Goal: Find specific page/section: Find specific page/section

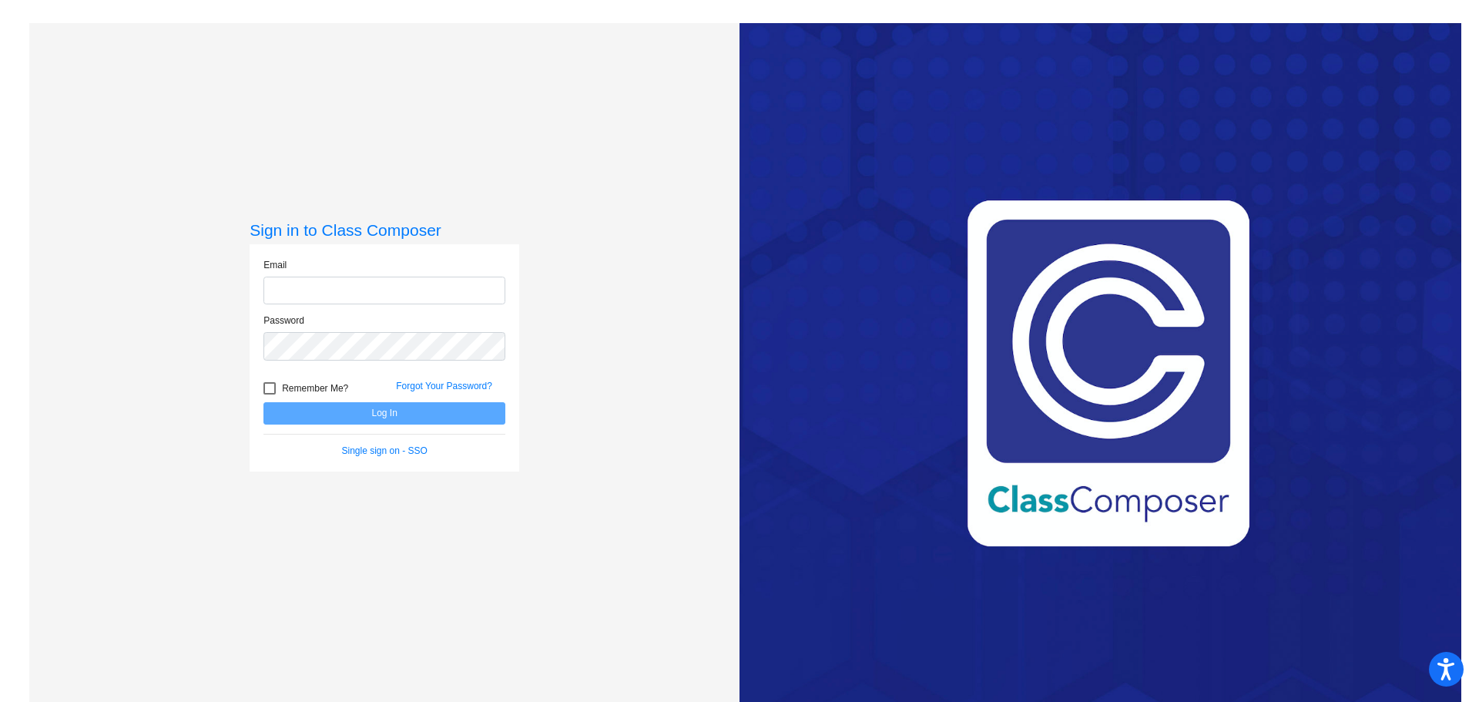
type input "[PERSON_NAME][EMAIL_ADDRESS][PERSON_NAME][DOMAIN_NAME]"
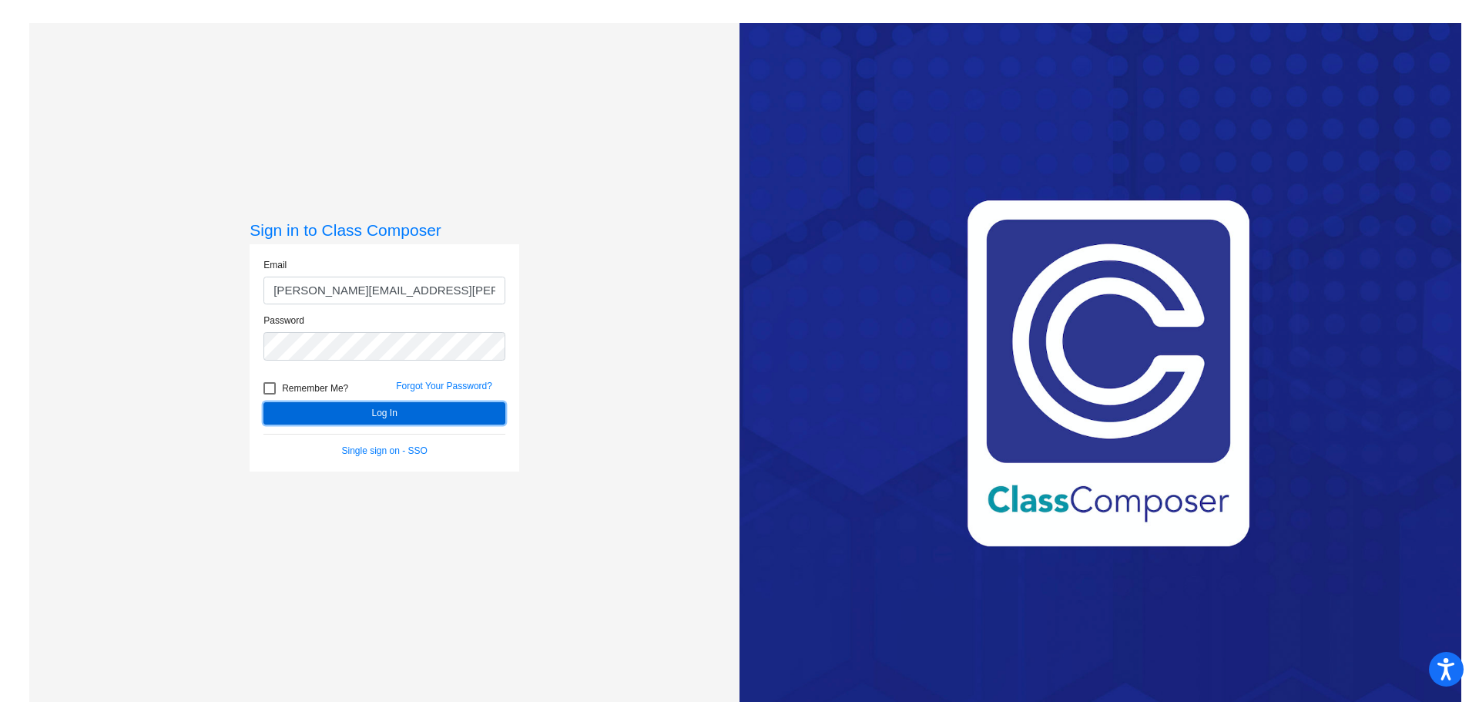
click at [438, 414] on button "Log In" at bounding box center [384, 413] width 242 height 22
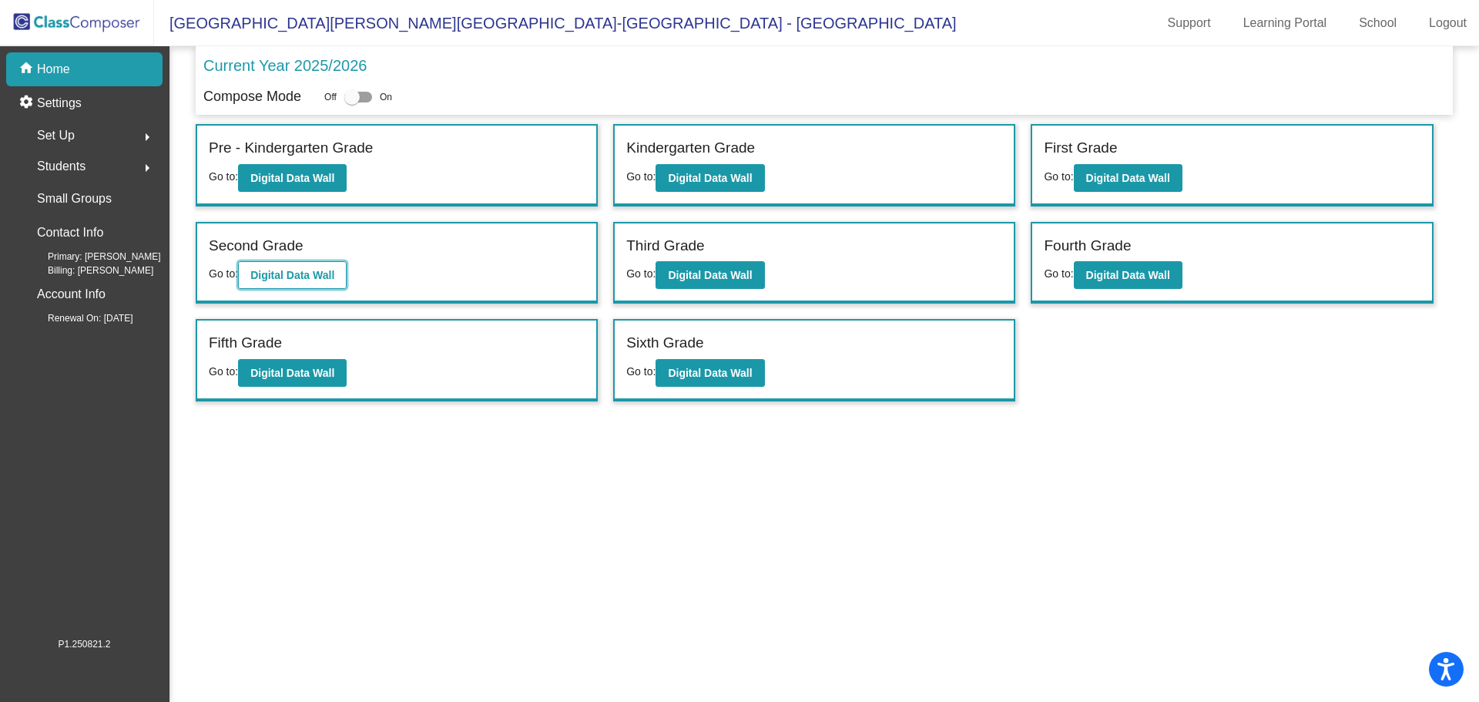
click at [293, 270] on b "Digital Data Wall" at bounding box center [292, 275] width 84 height 12
click at [690, 266] on button "Digital Data Wall" at bounding box center [709, 275] width 109 height 28
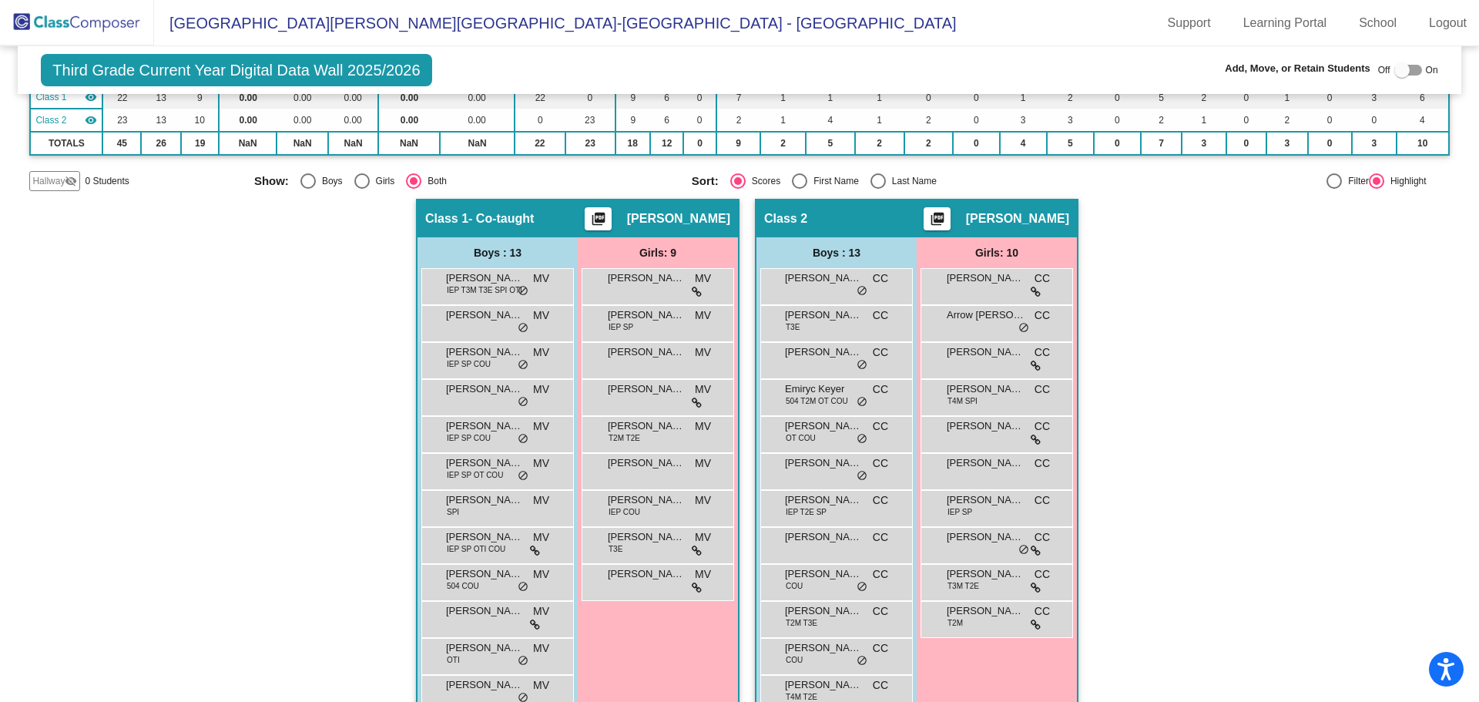
scroll to position [154, 0]
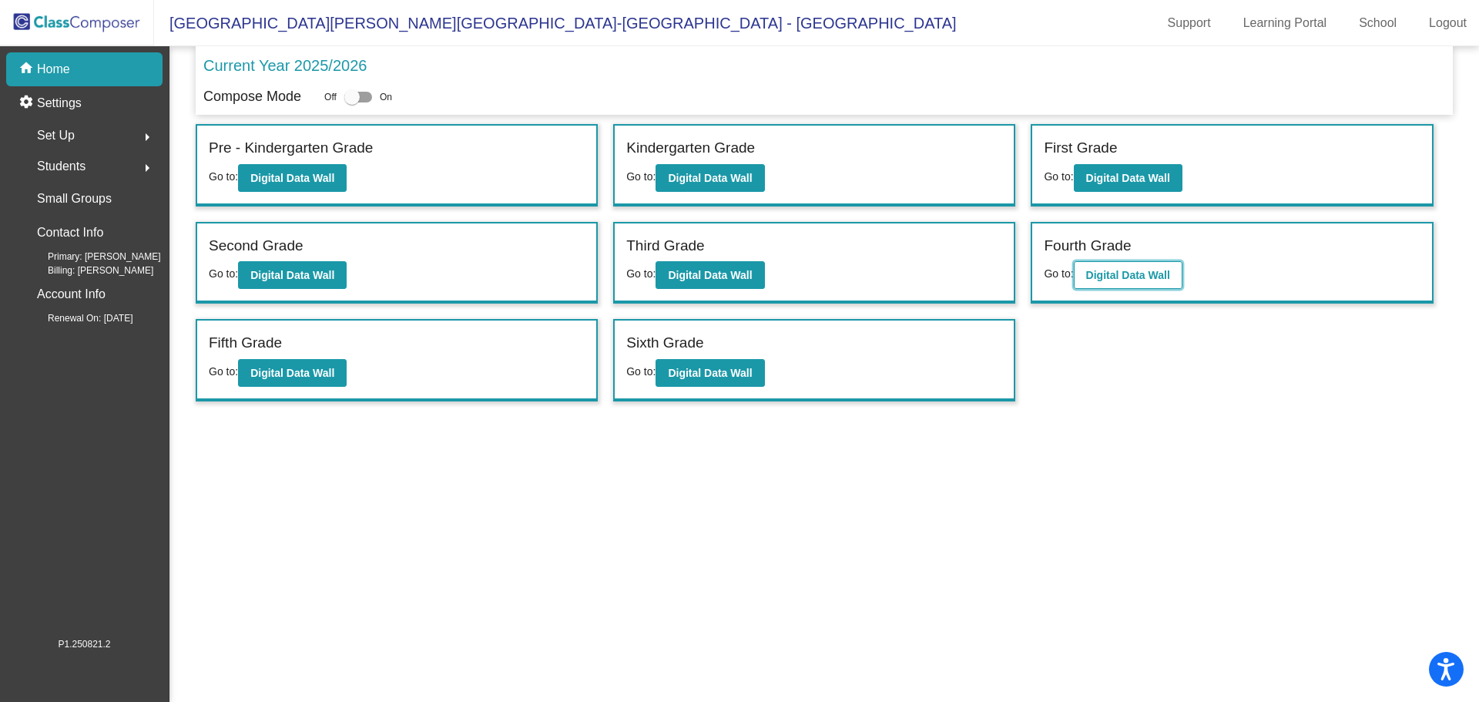
click at [1120, 267] on button "Digital Data Wall" at bounding box center [1128, 275] width 109 height 28
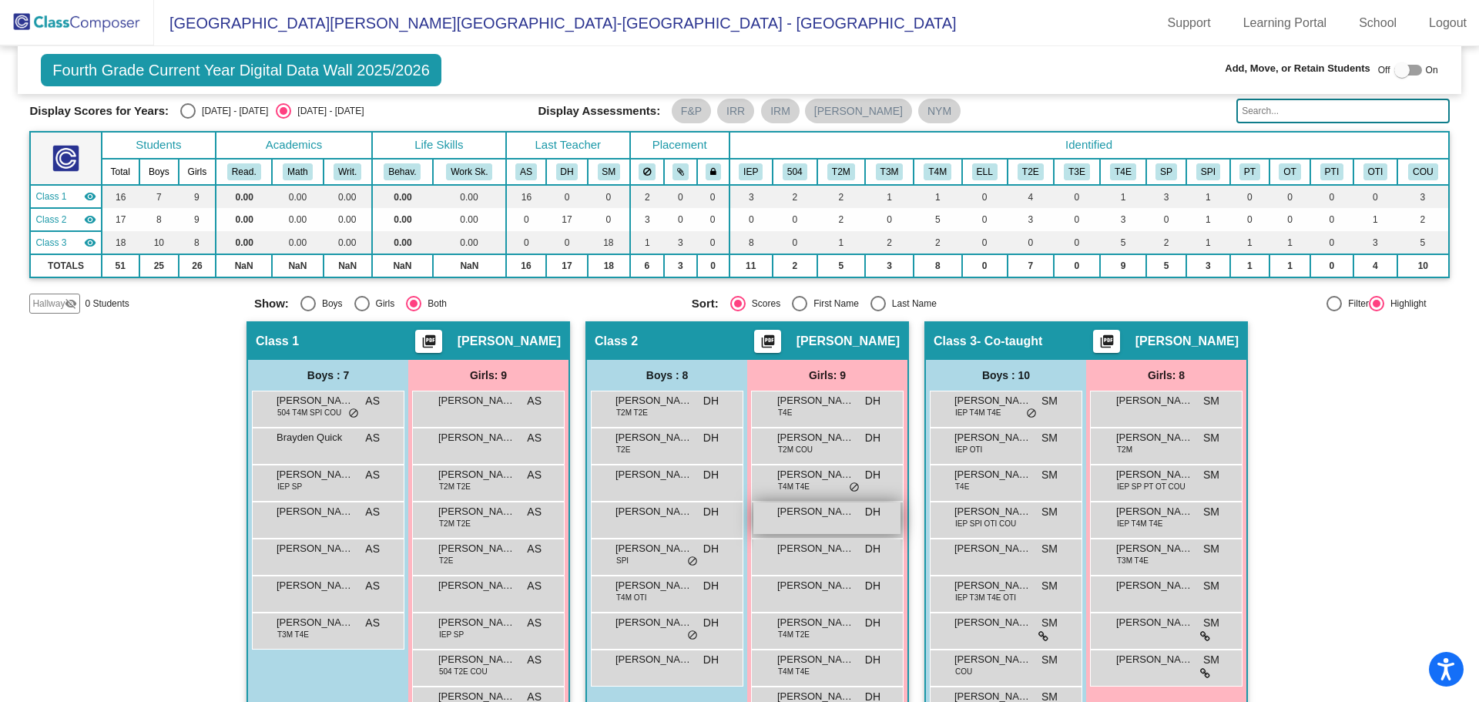
scroll to position [77, 0]
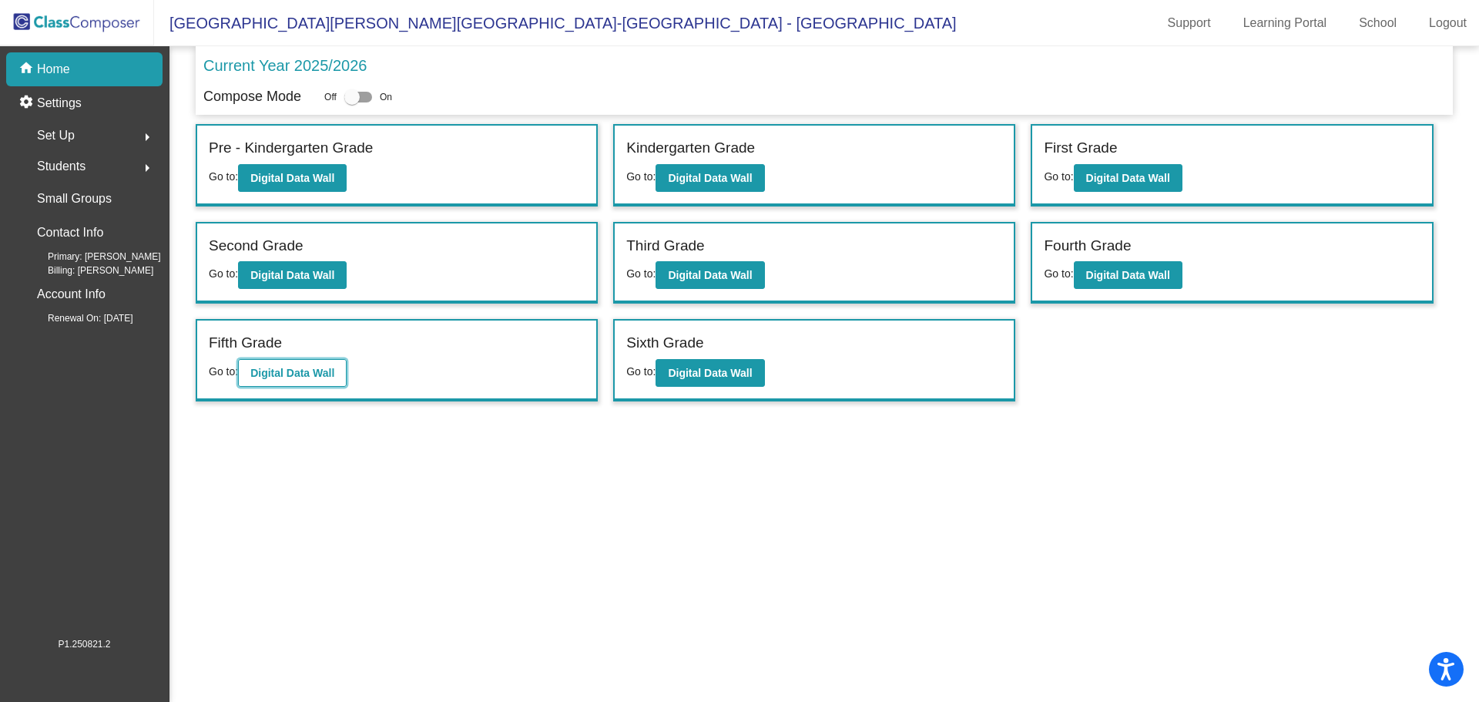
click at [278, 363] on button "Digital Data Wall" at bounding box center [292, 373] width 109 height 28
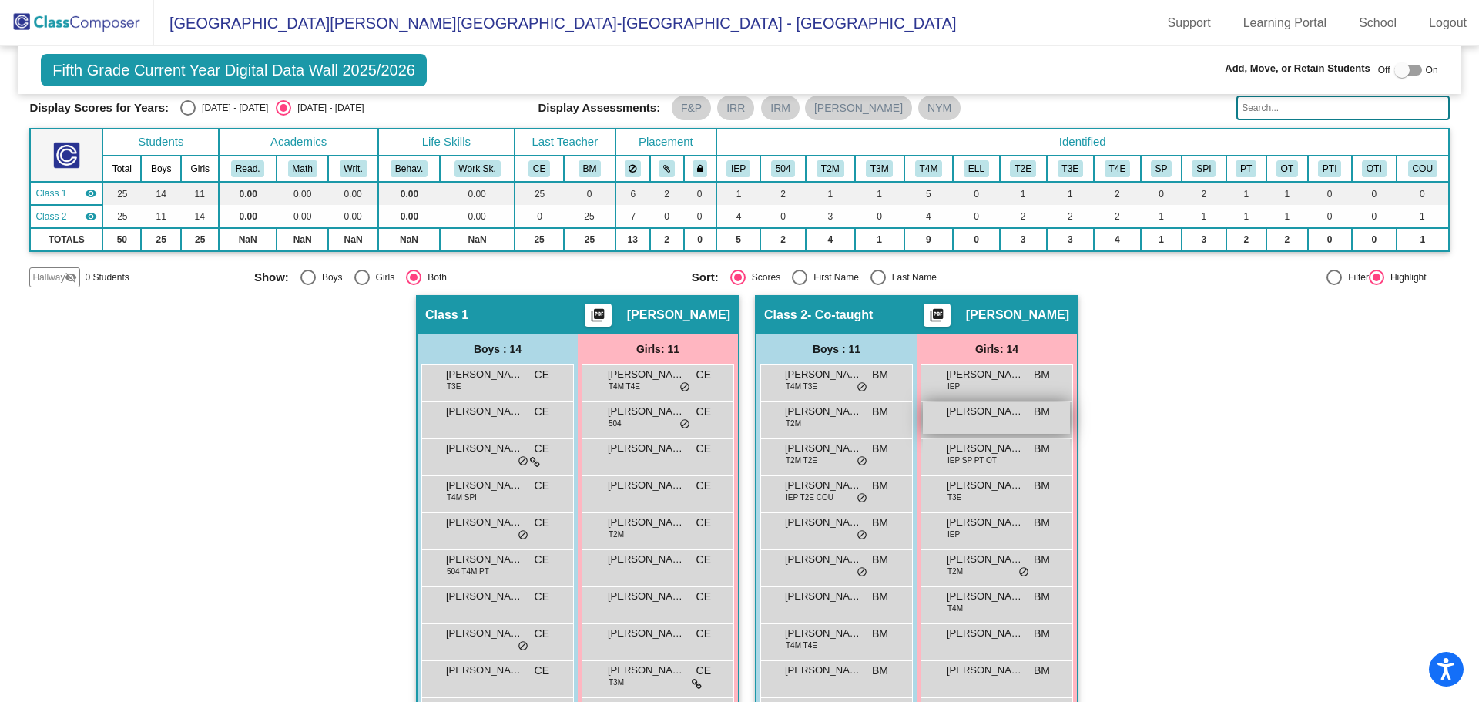
scroll to position [154, 0]
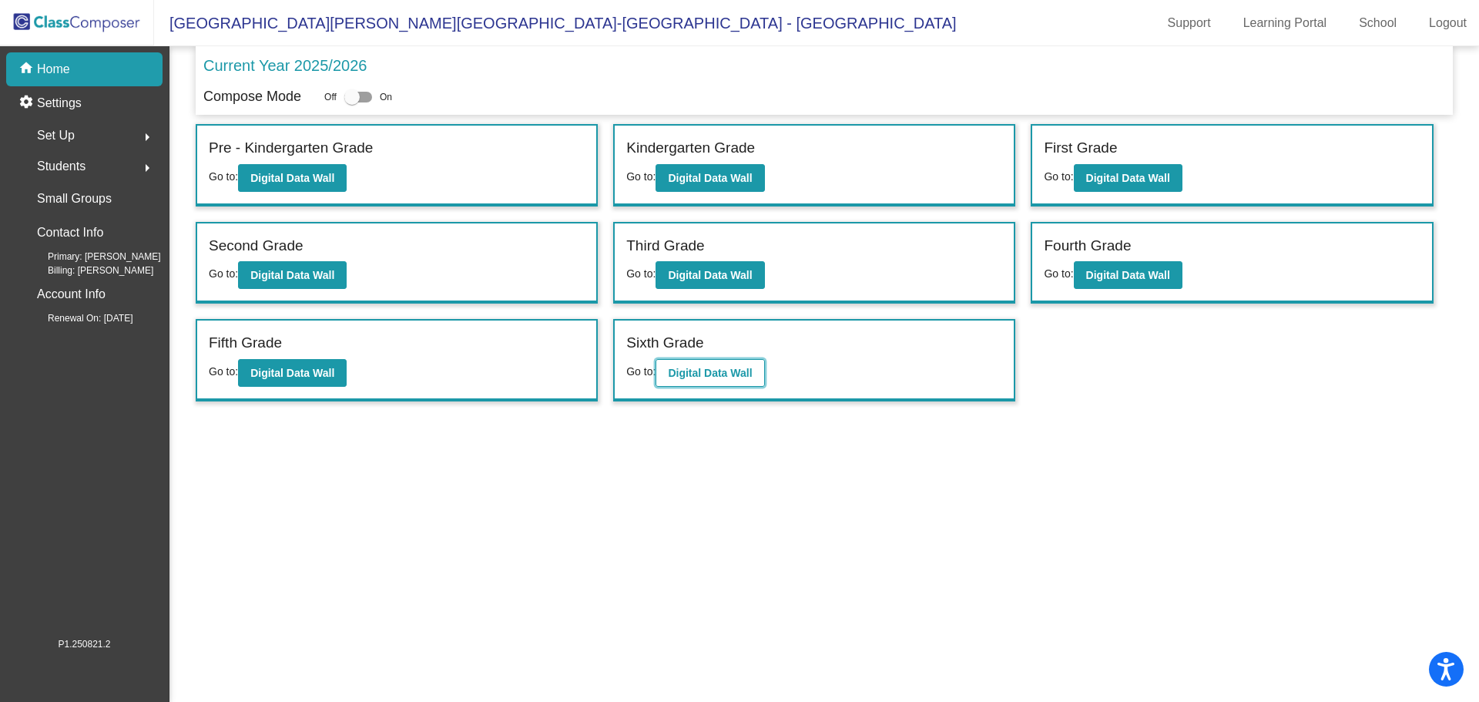
click at [689, 367] on b "Digital Data Wall" at bounding box center [710, 373] width 84 height 12
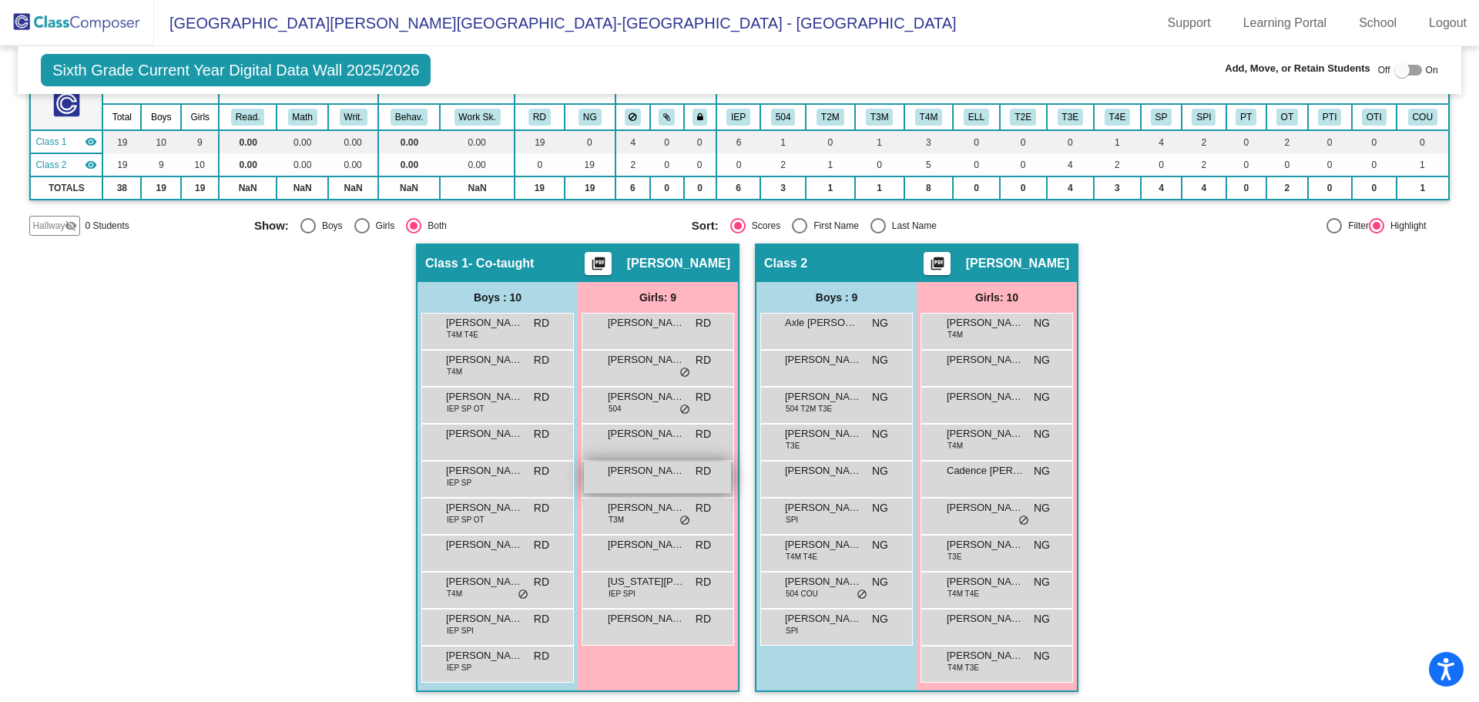
scroll to position [111, 0]
